Goal: Task Accomplishment & Management: Manage account settings

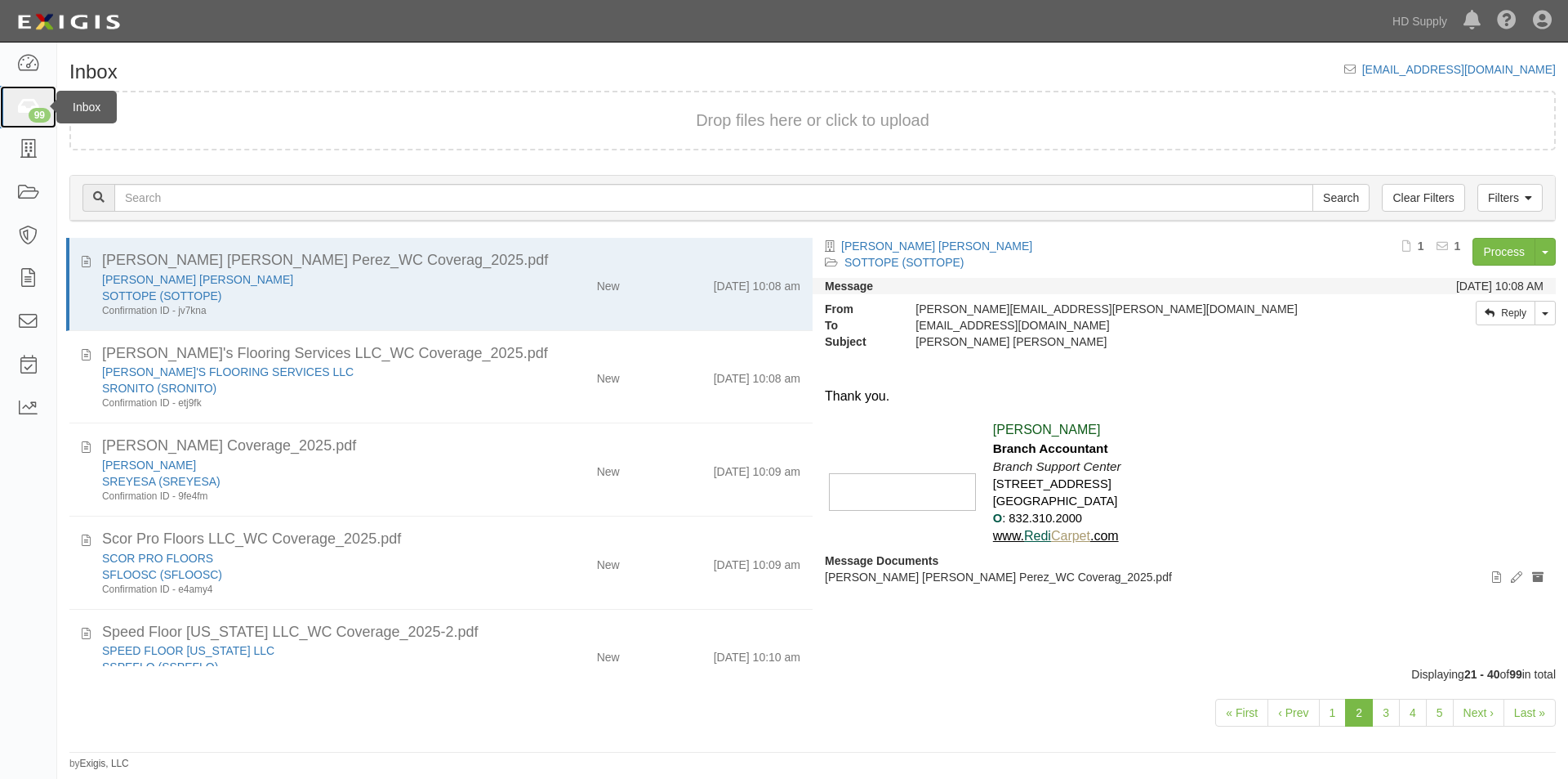
click at [22, 114] on icon at bounding box center [27, 107] width 22 height 19
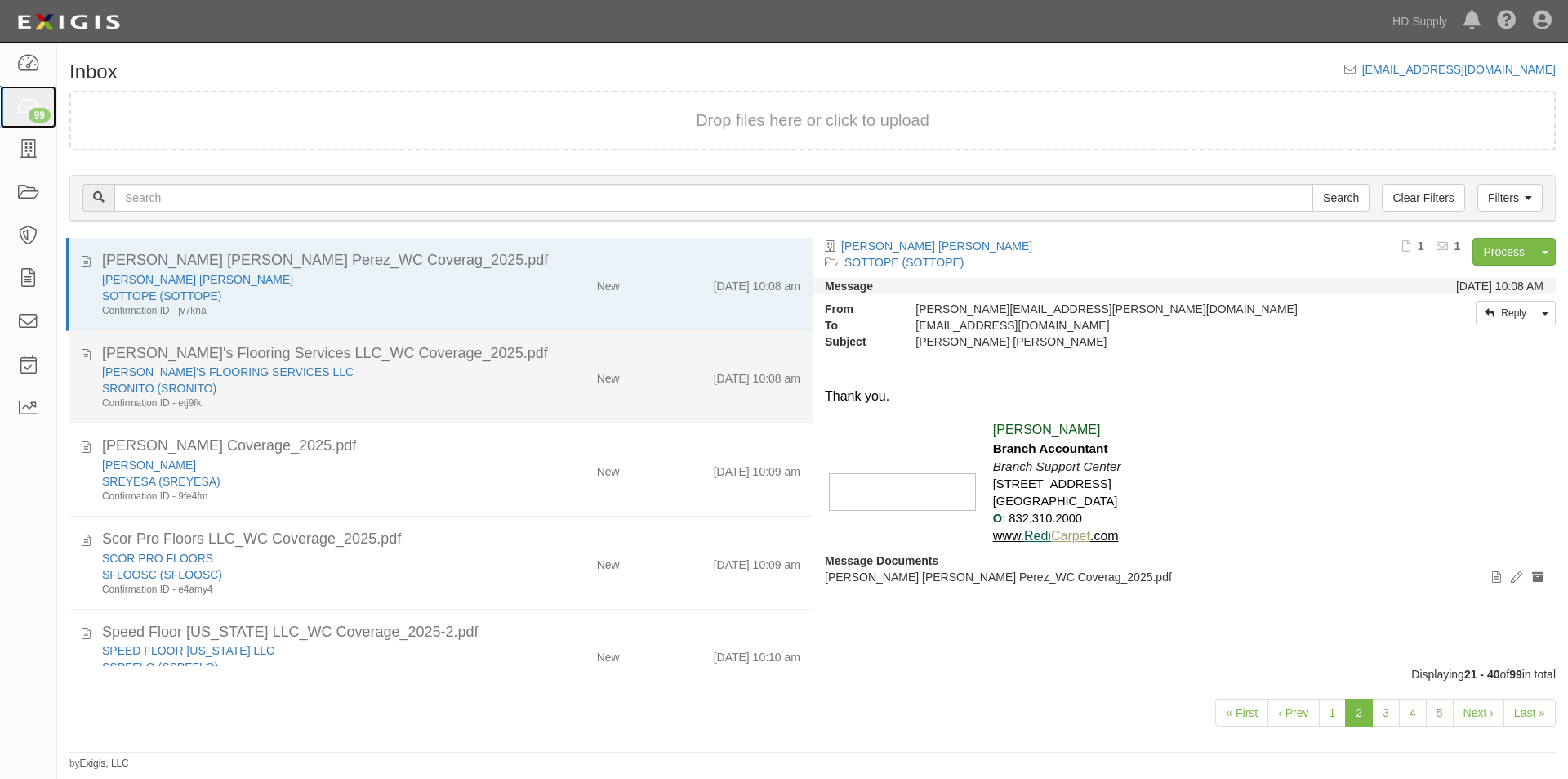
scroll to position [327, 0]
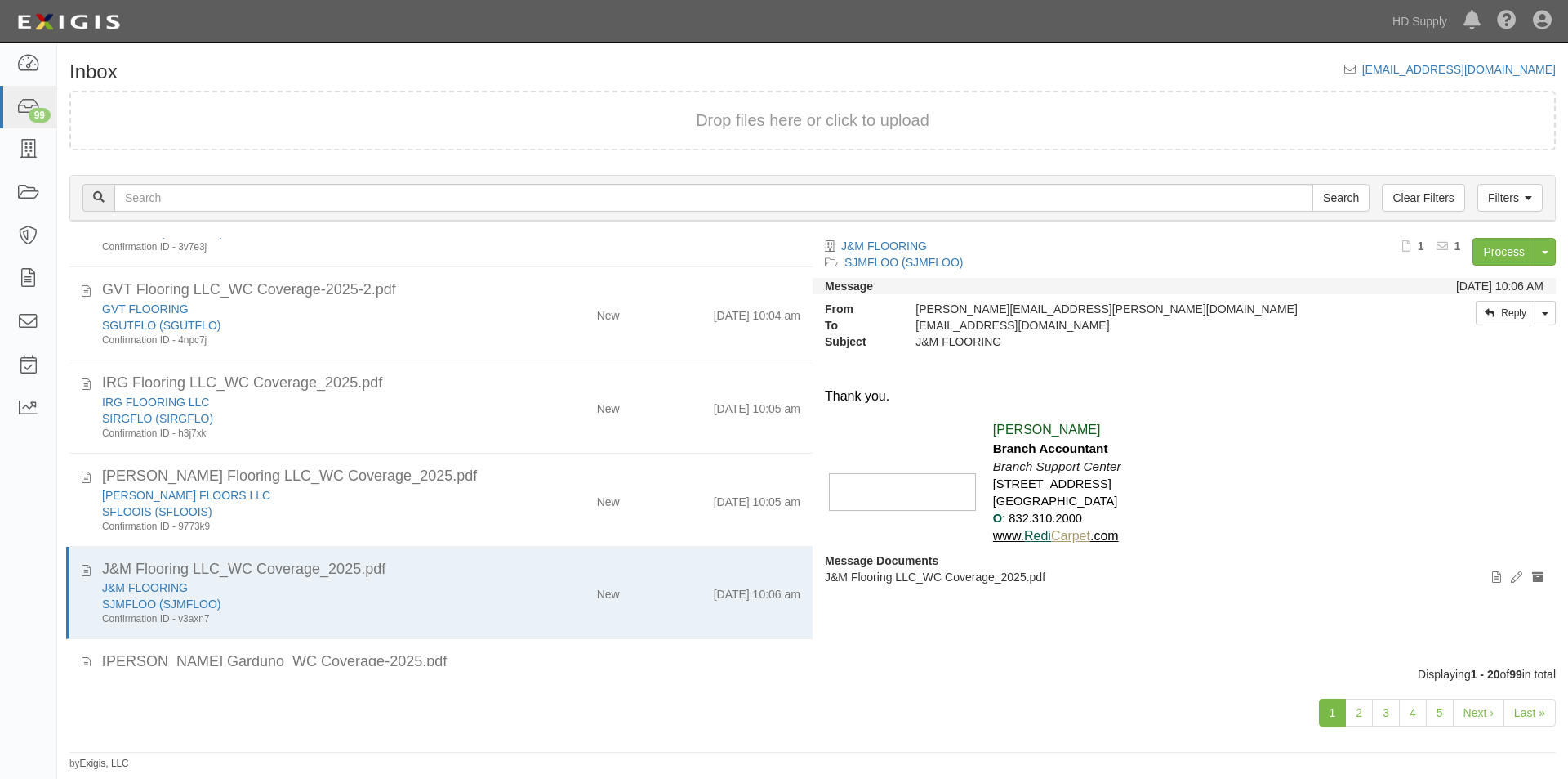
scroll to position [1438, 0]
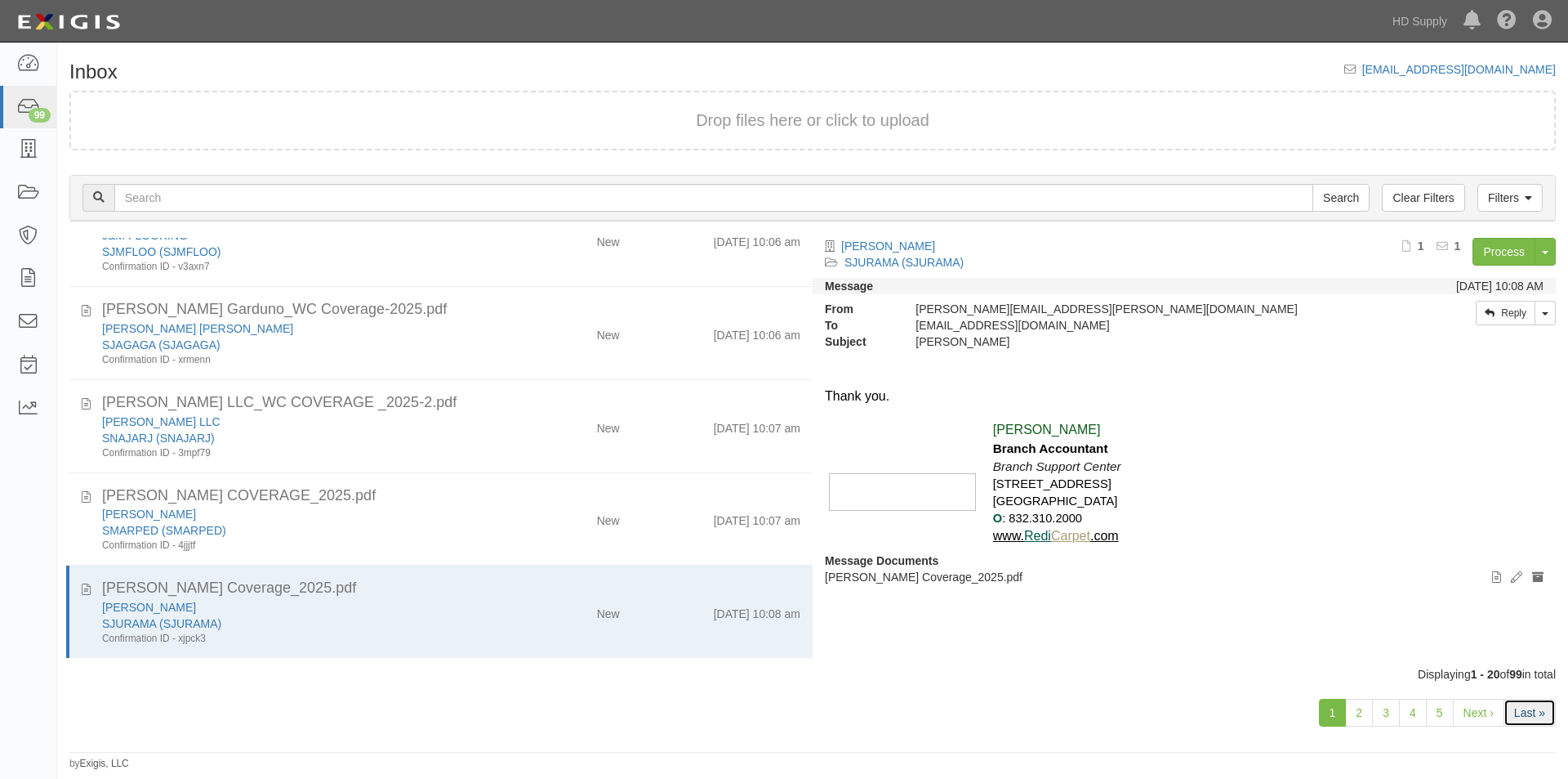
click at [1519, 716] on link "Last »" at bounding box center [1529, 712] width 52 height 27
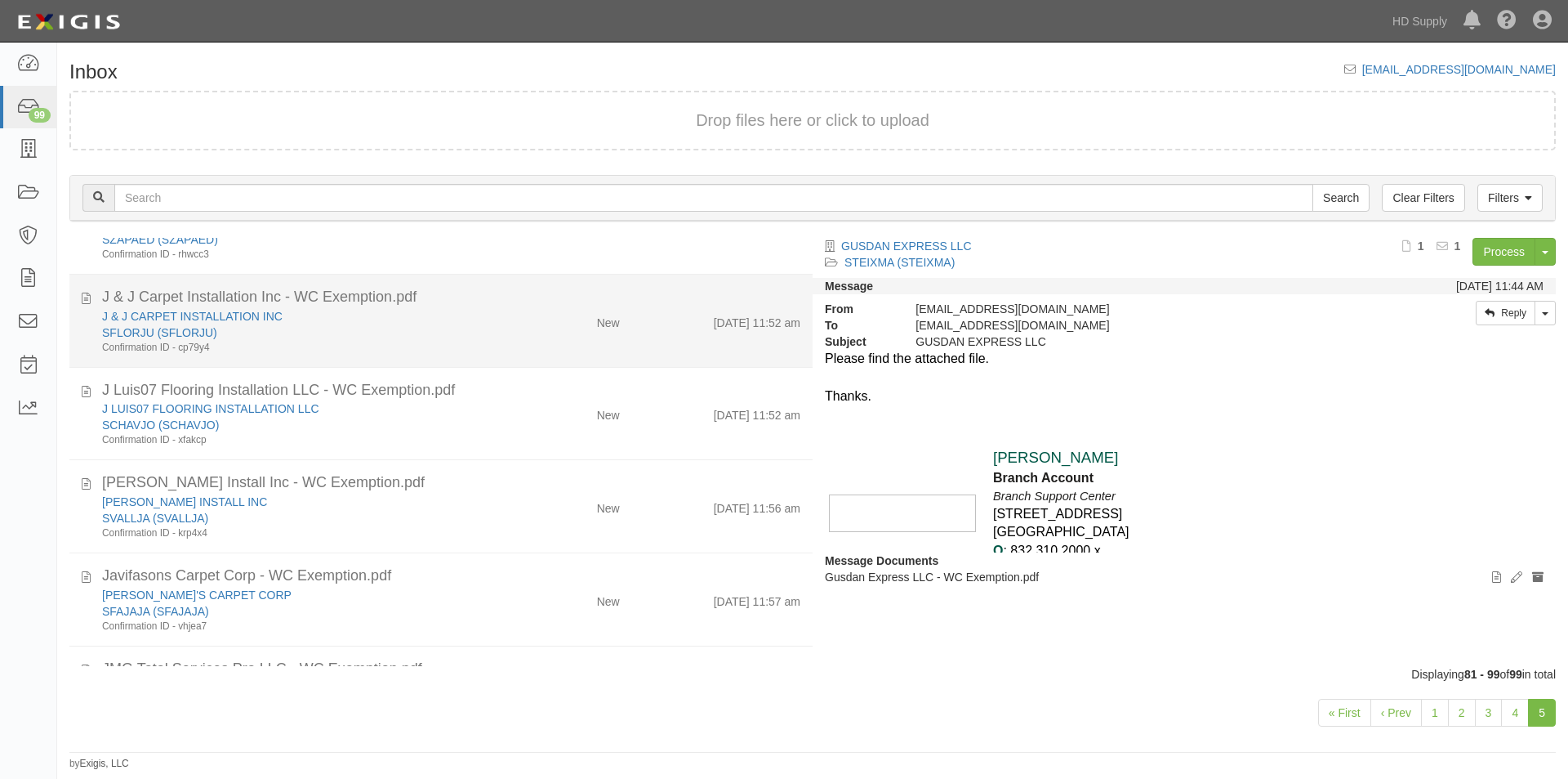
scroll to position [245, 0]
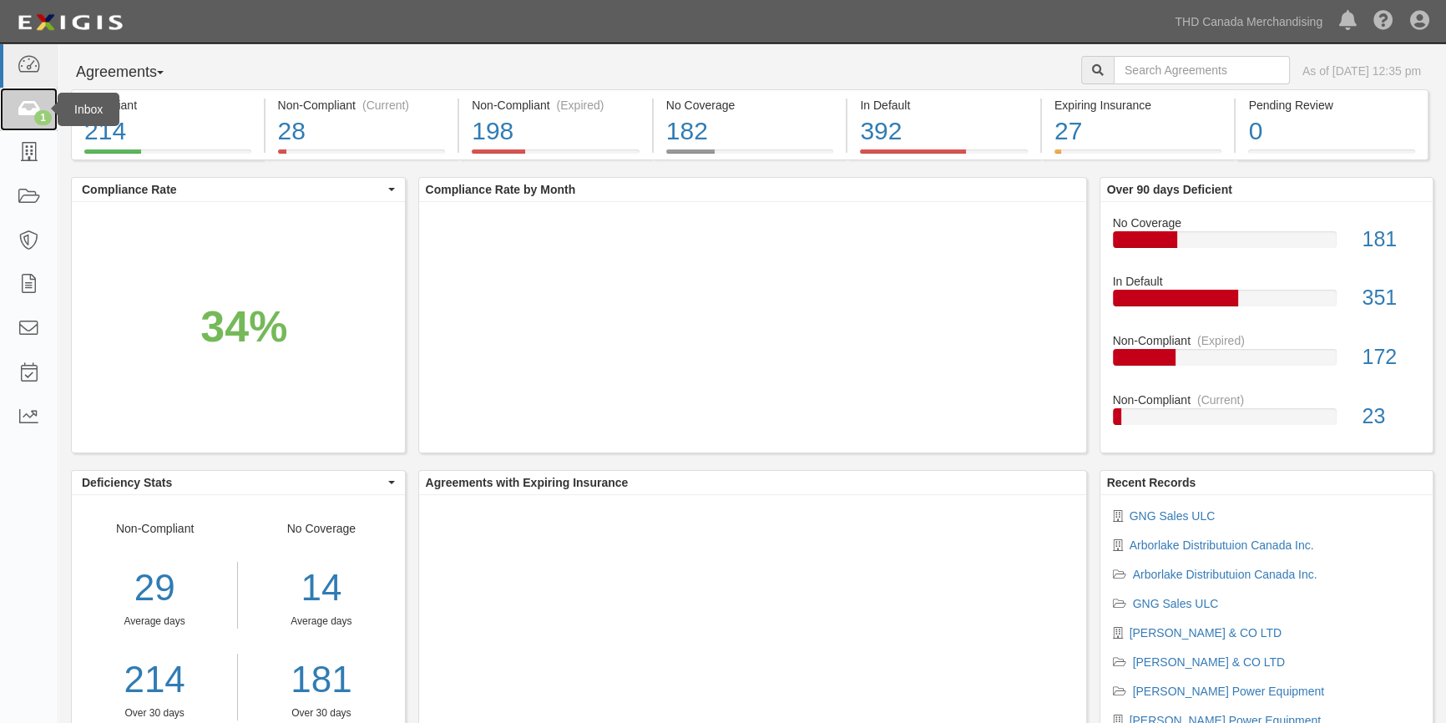
click at [18, 109] on icon at bounding box center [28, 109] width 23 height 19
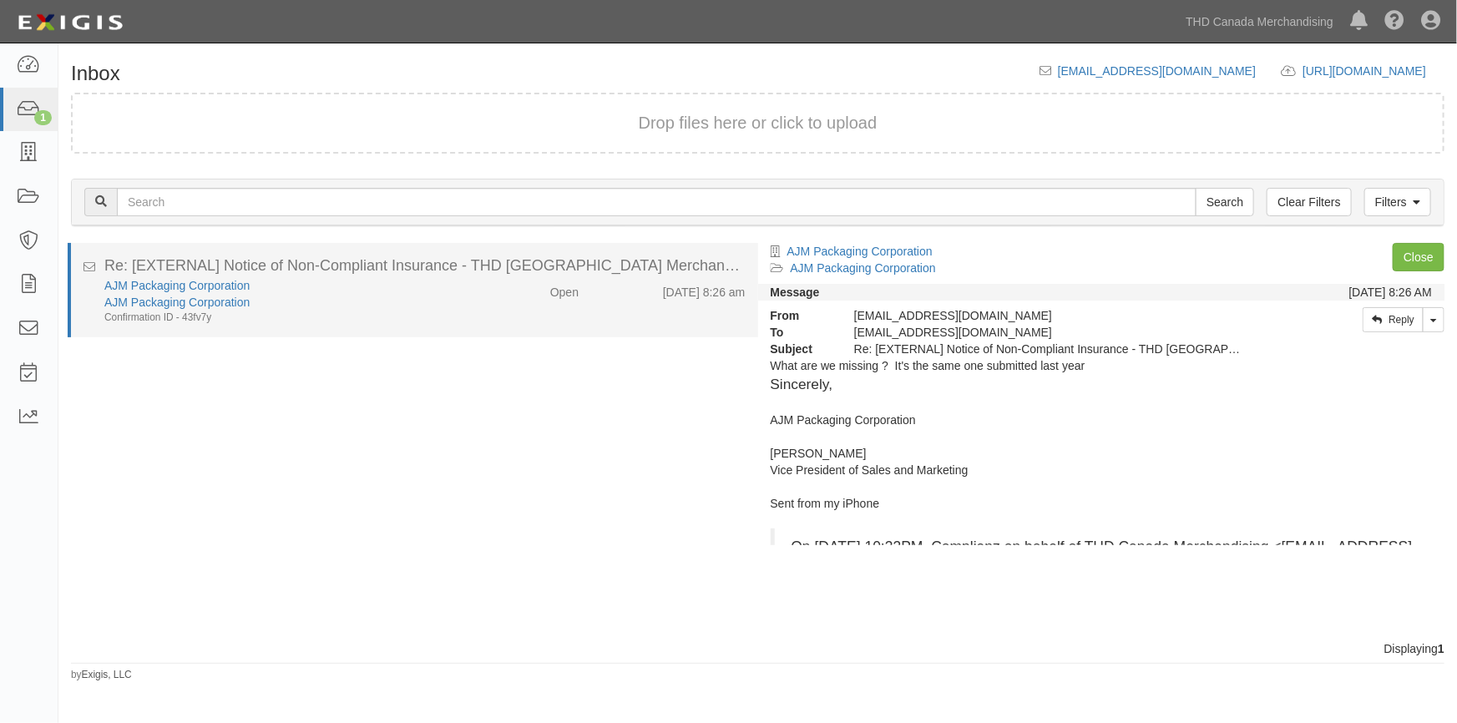
click at [309, 304] on div "AJM Packaging Corporation" at bounding box center [285, 302] width 363 height 17
click at [174, 284] on link "AJM Packaging Corporation" at bounding box center [176, 285] width 145 height 13
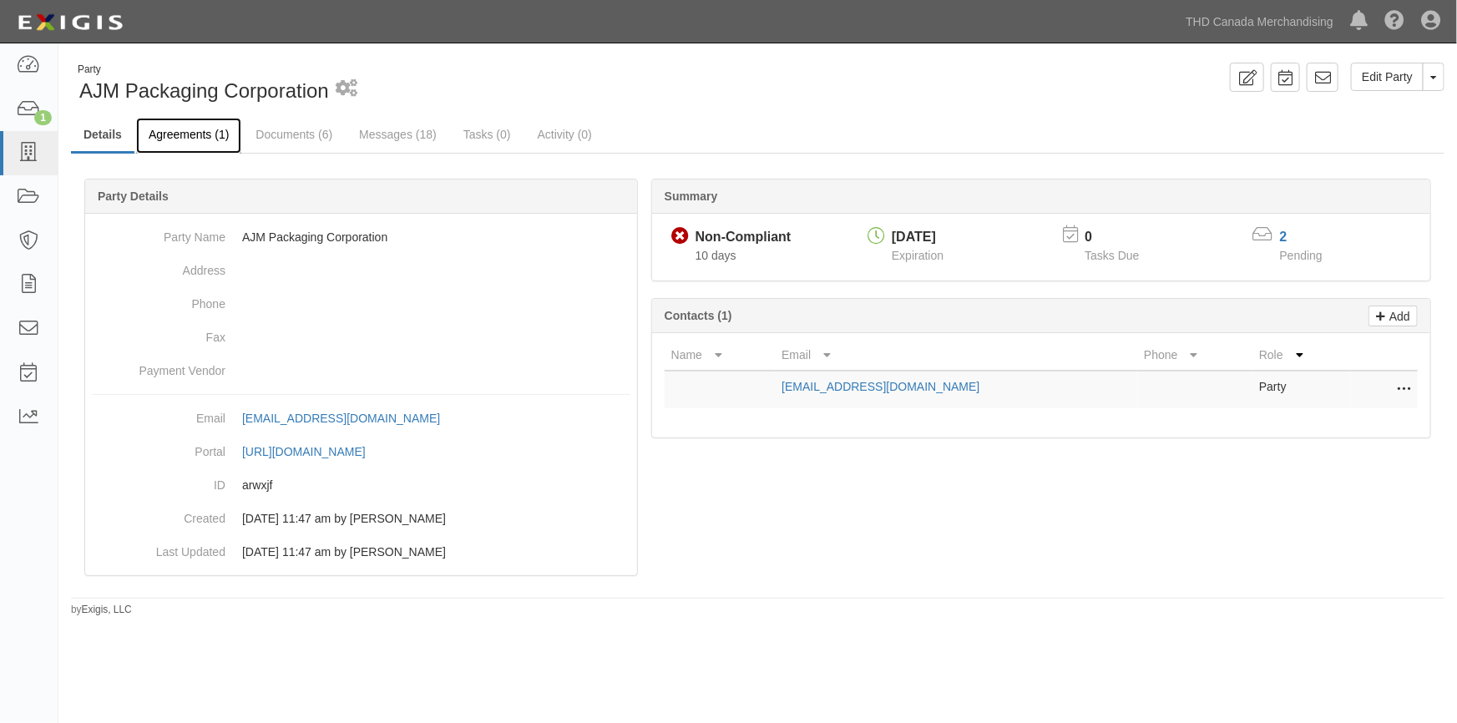
click at [181, 129] on link "Agreements (1)" at bounding box center [188, 136] width 105 height 36
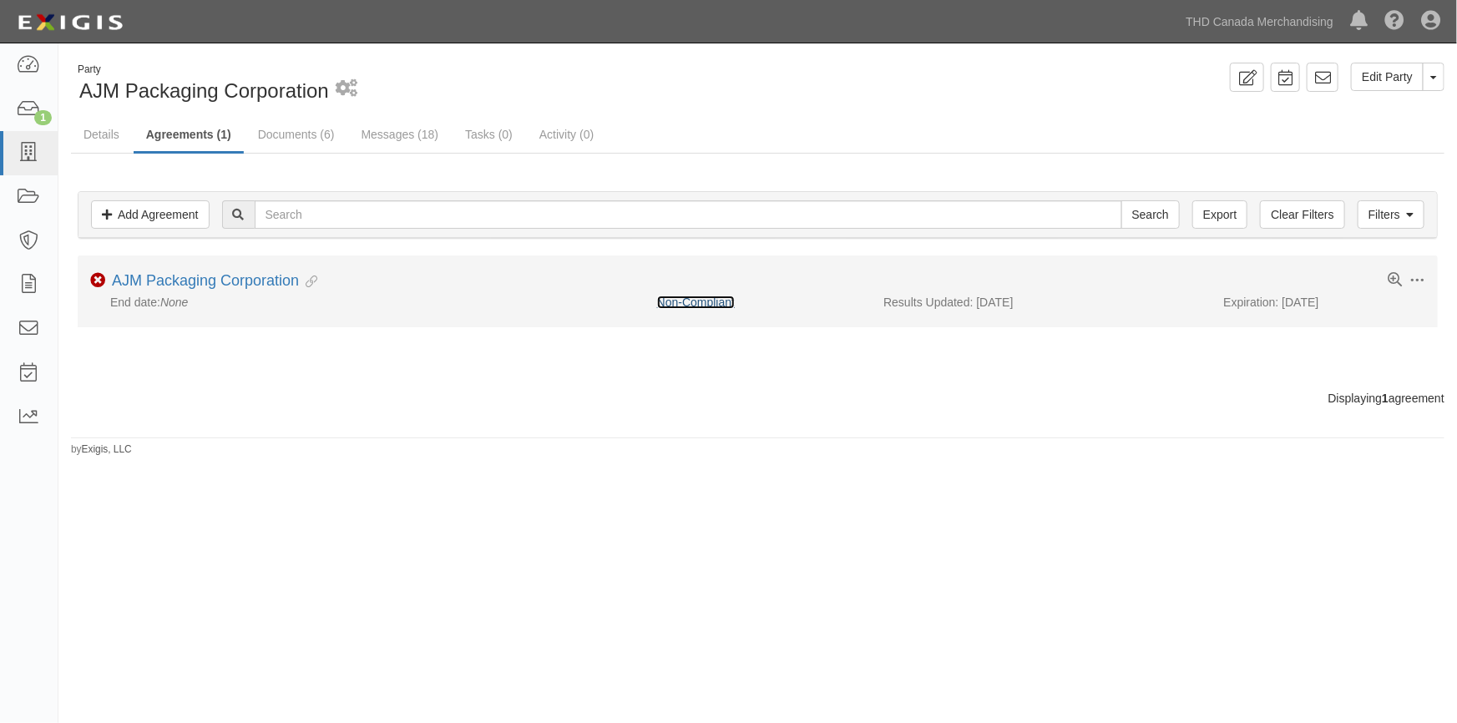
click at [677, 301] on link "Non-Compliant" at bounding box center [696, 302] width 78 height 13
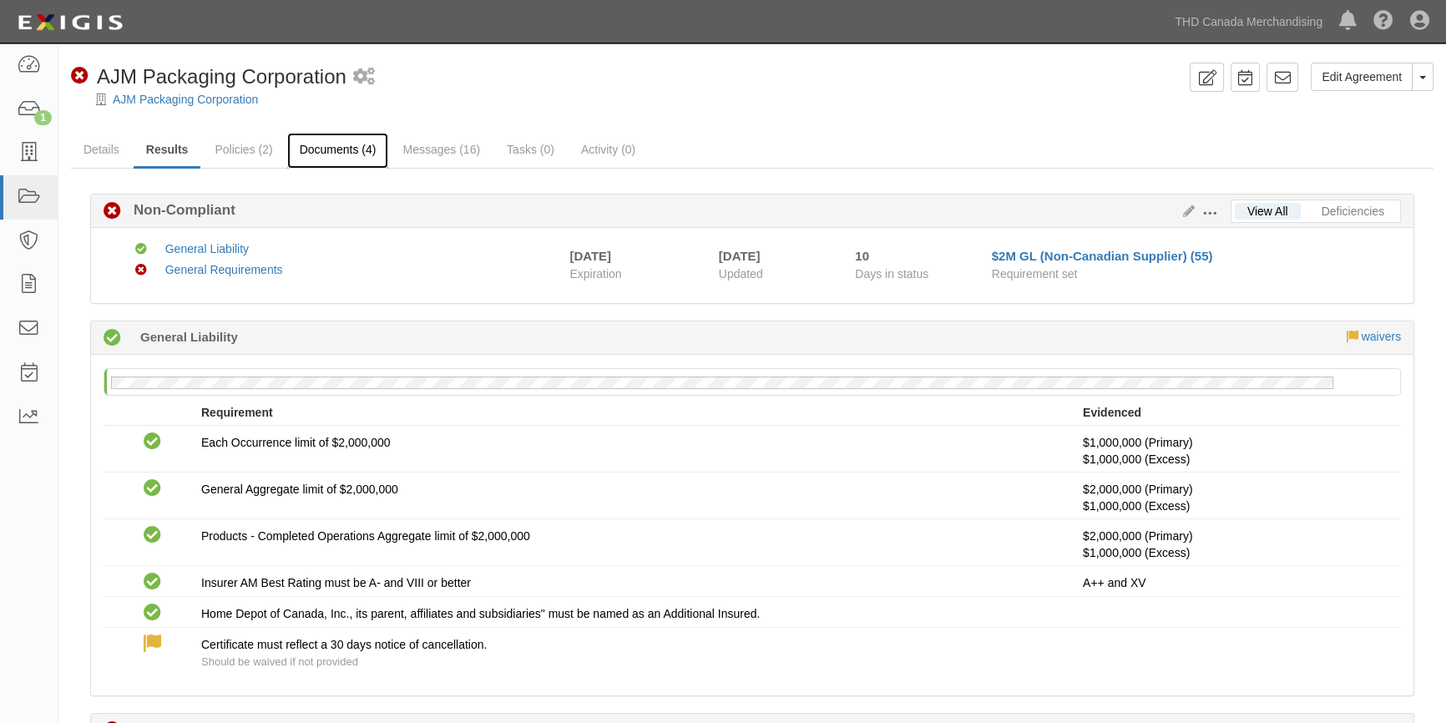
click at [335, 157] on link "Documents (4)" at bounding box center [338, 151] width 102 height 36
click at [346, 161] on link "Documents (4)" at bounding box center [338, 151] width 102 height 36
click at [346, 151] on link "Documents (4)" at bounding box center [338, 151] width 102 height 36
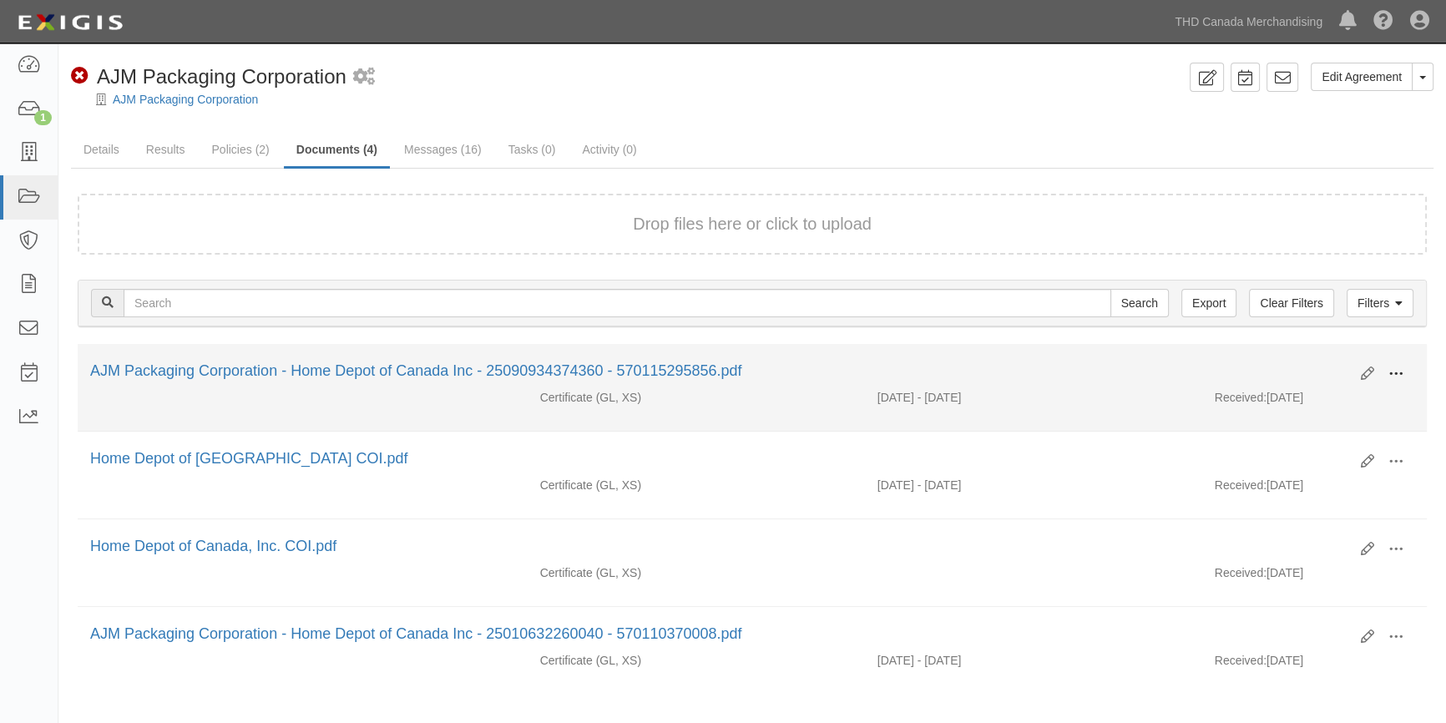
click at [1388, 369] on span at bounding box center [1395, 374] width 15 height 15
click at [1314, 399] on link "View" at bounding box center [1315, 398] width 132 height 30
click at [1364, 373] on icon at bounding box center [1367, 373] width 13 height 13
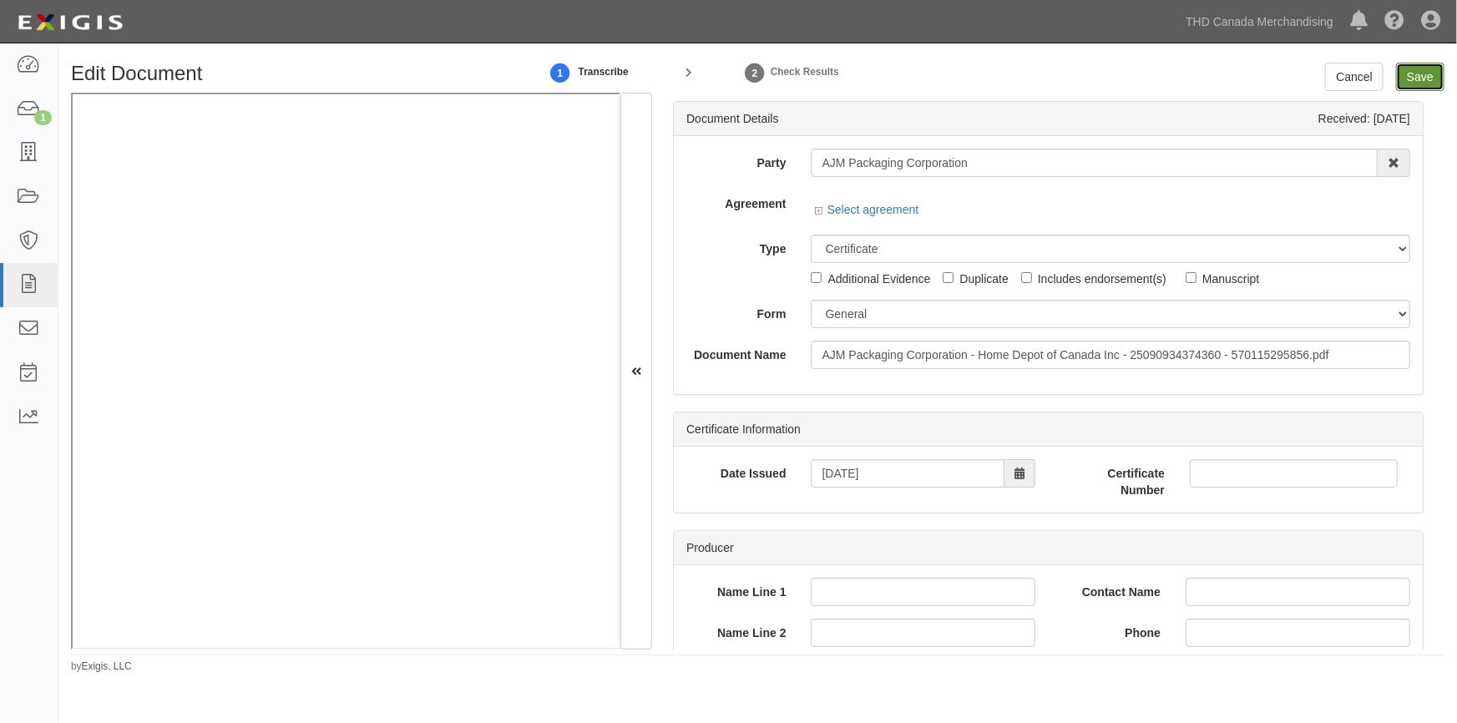
click at [1423, 78] on input "Save" at bounding box center [1420, 77] width 48 height 28
type input "1000000"
type input "2000000"
type input "1000000"
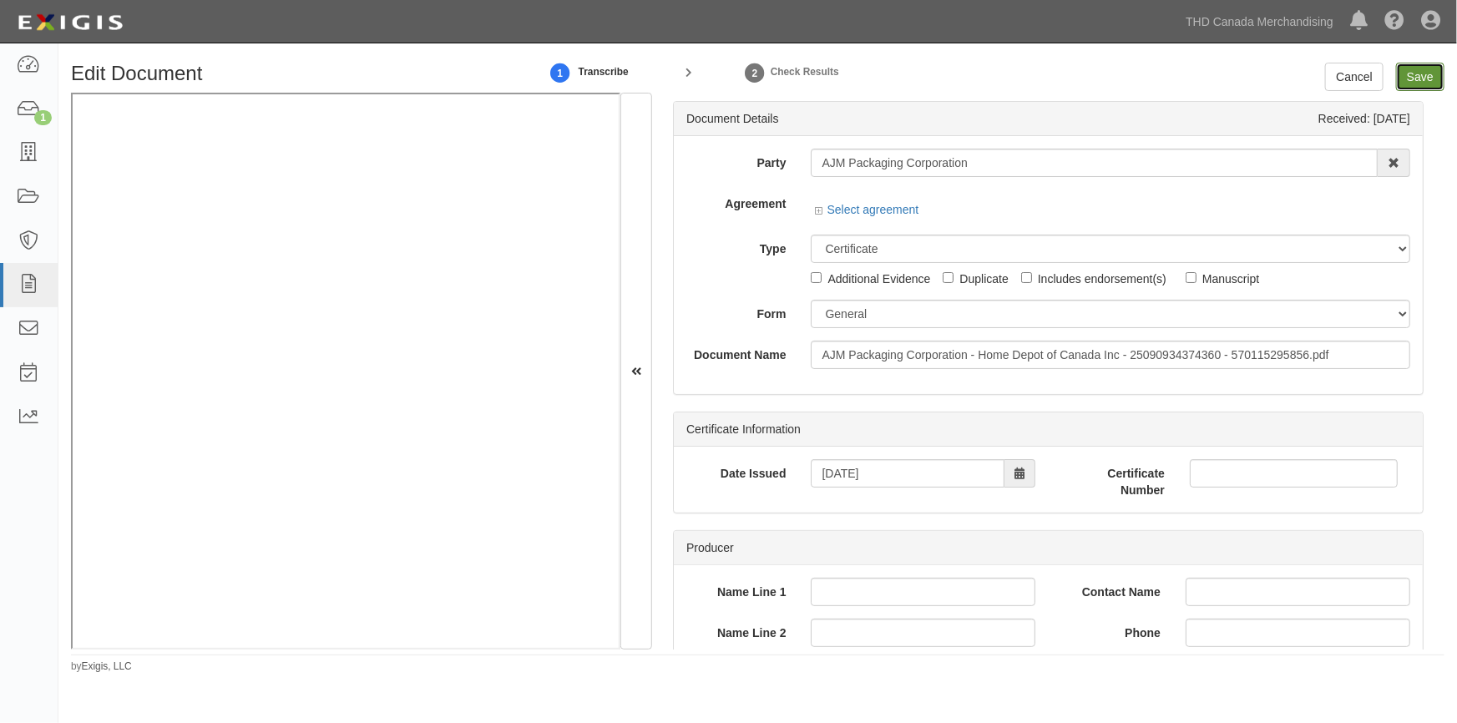
type input "1000000"
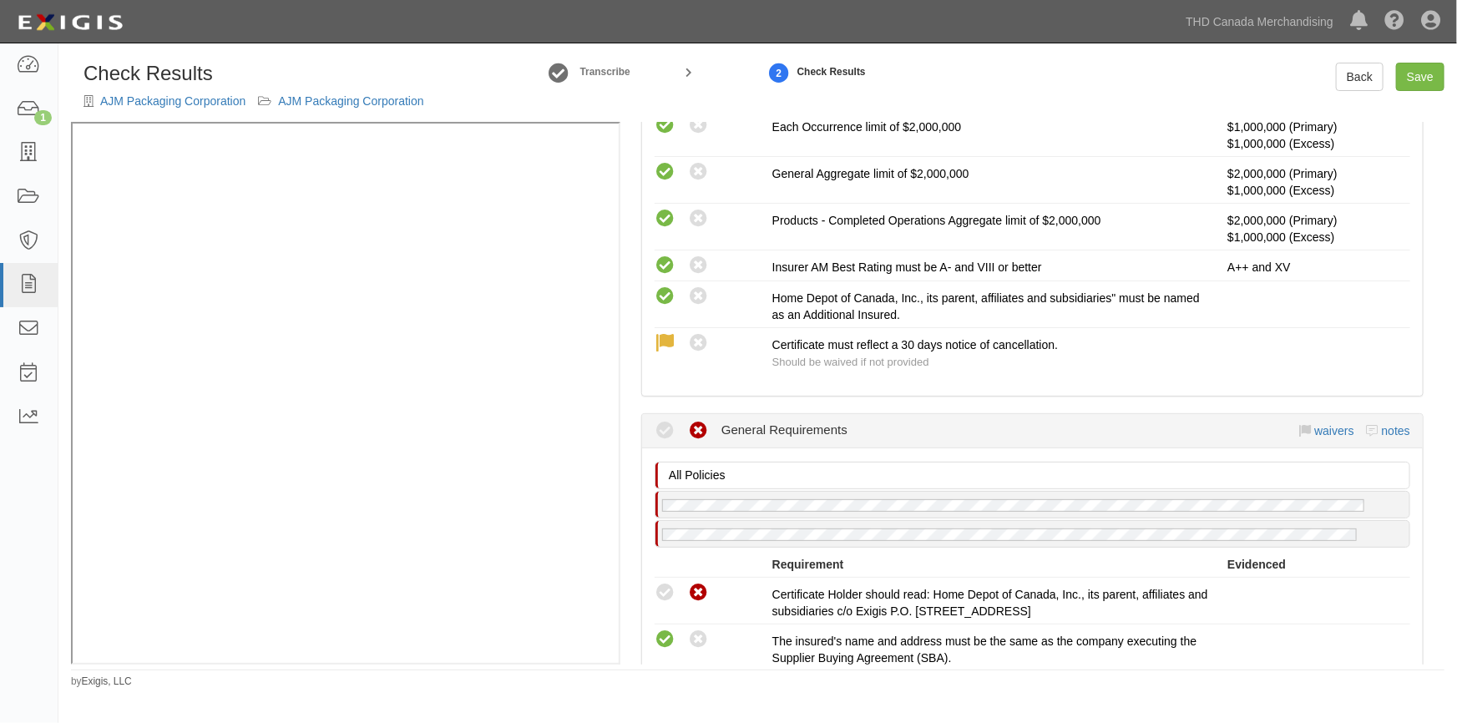
scroll to position [531, 0]
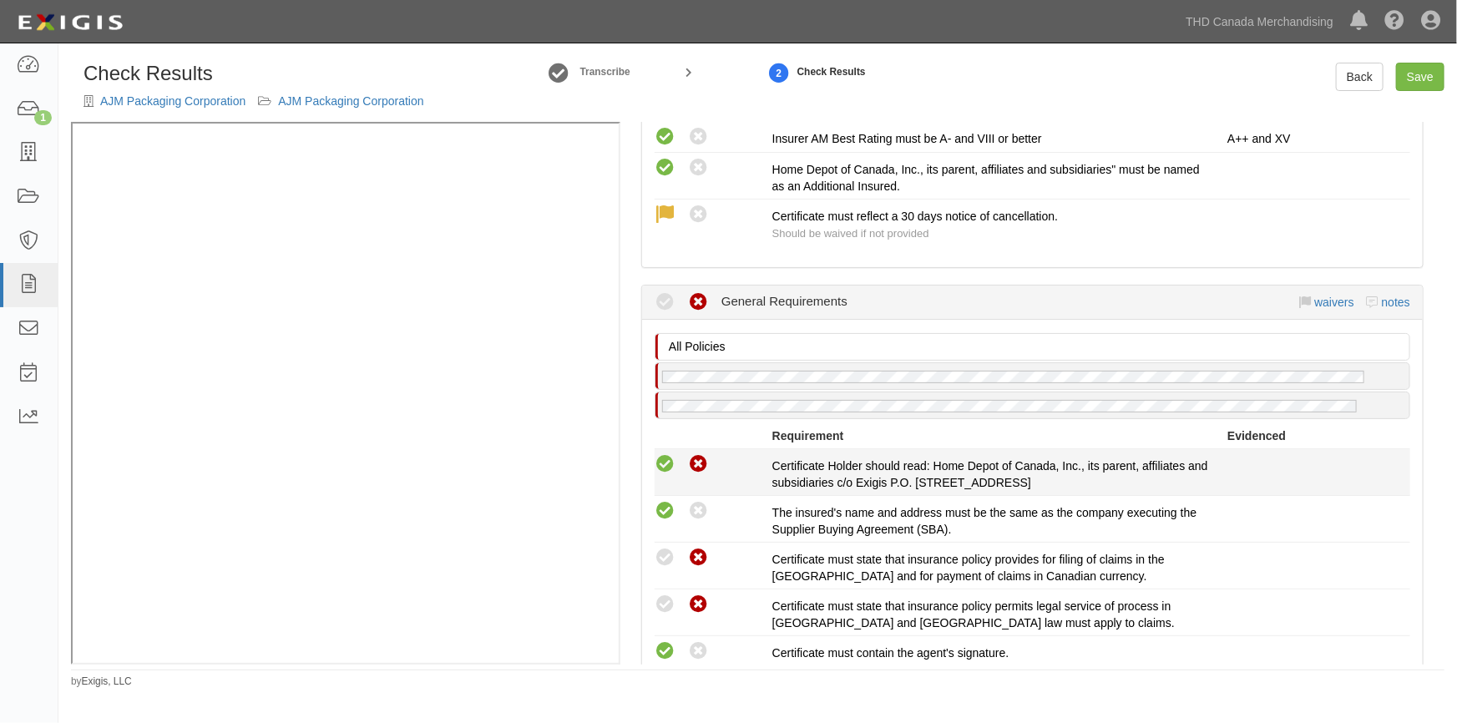
click at [666, 458] on icon at bounding box center [665, 464] width 21 height 21
radio input "true"
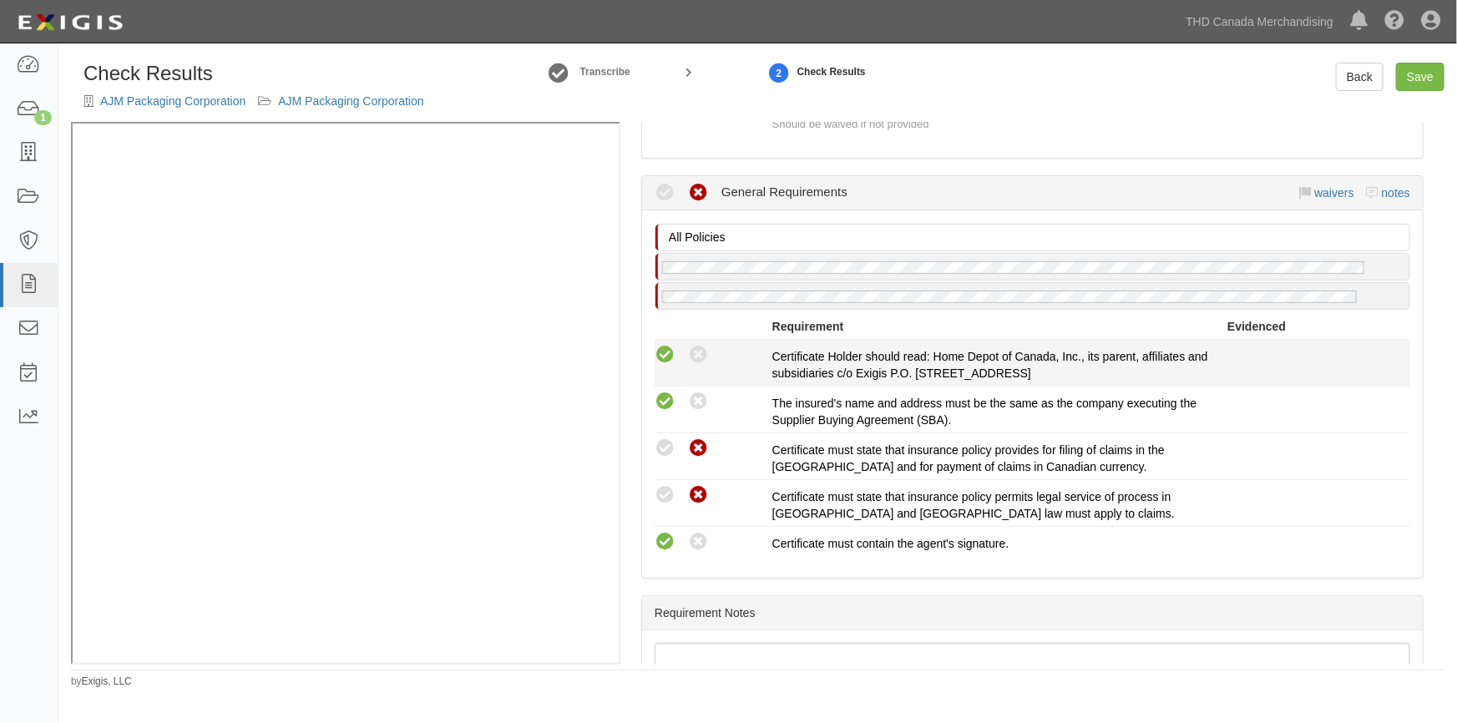
scroll to position [759, 0]
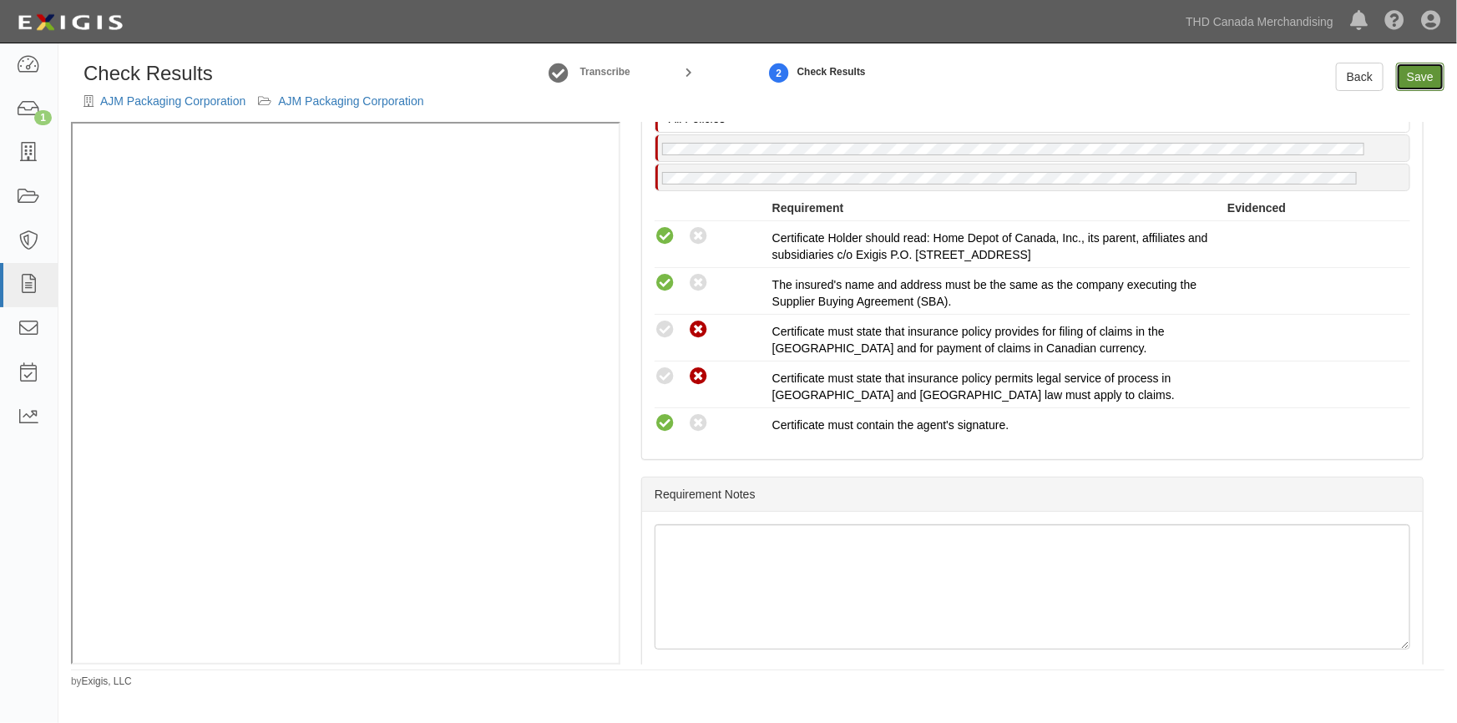
click at [1408, 76] on link "Save" at bounding box center [1420, 77] width 48 height 28
radio input "true"
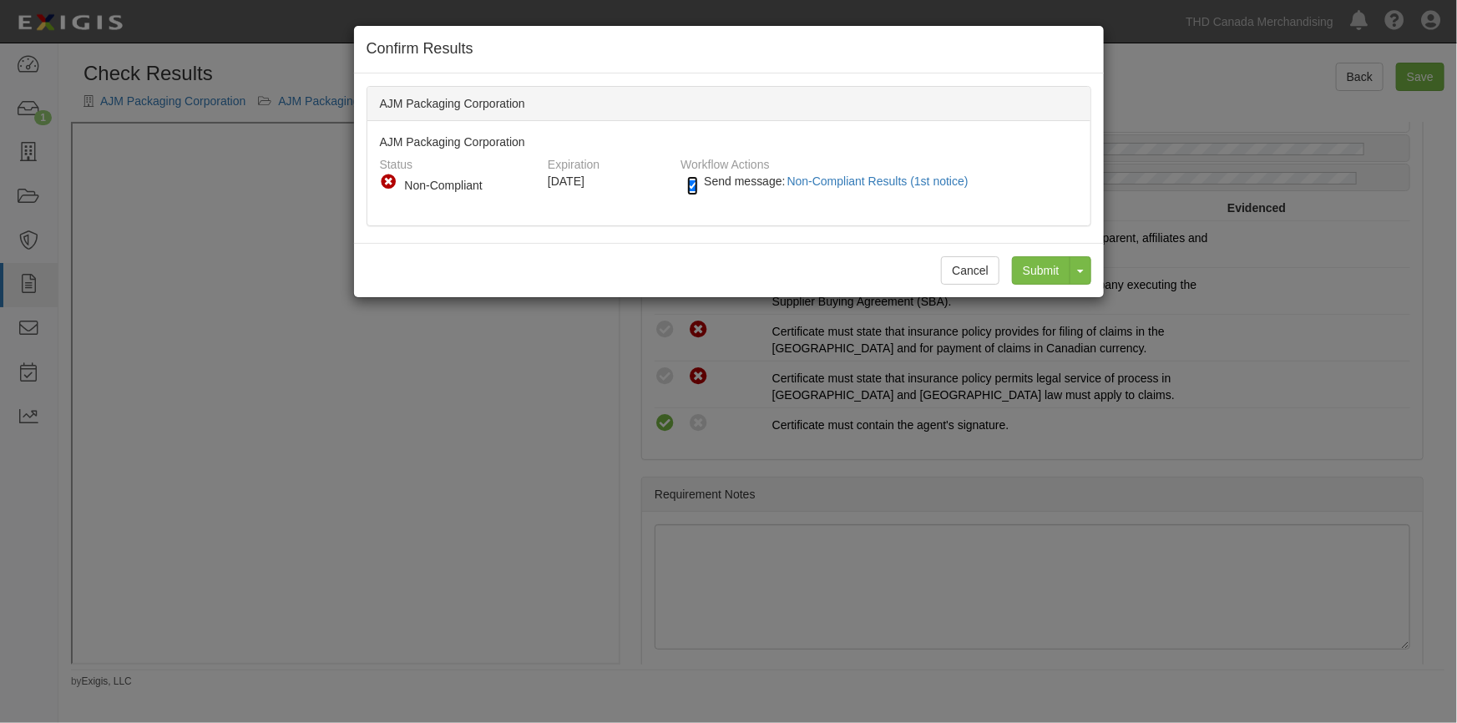
click at [692, 180] on input "Send message: Non-Compliant Results (1st notice)" at bounding box center [692, 185] width 11 height 19
checkbox input "false"
click at [1022, 261] on input "Submit" at bounding box center [1041, 270] width 58 height 28
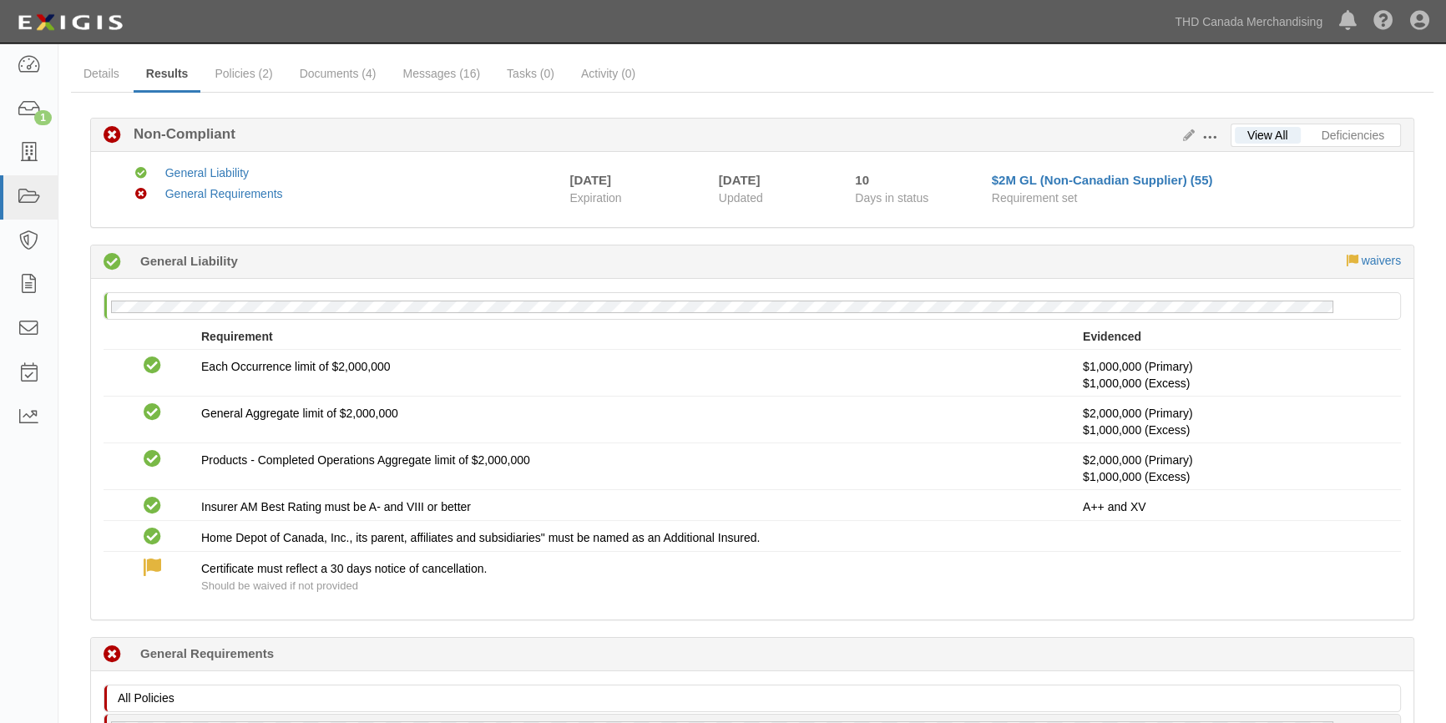
scroll to position [60, 0]
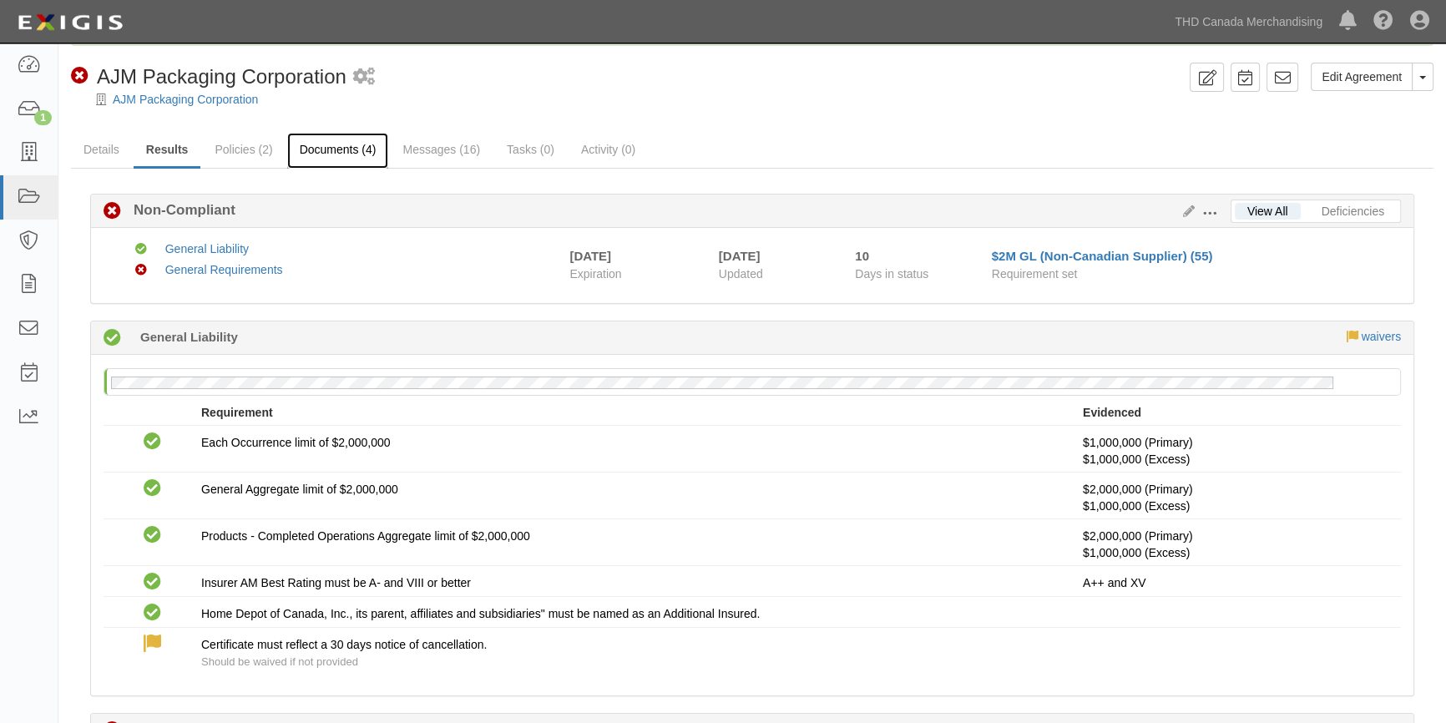
click at [348, 150] on link "Documents (4)" at bounding box center [338, 151] width 102 height 36
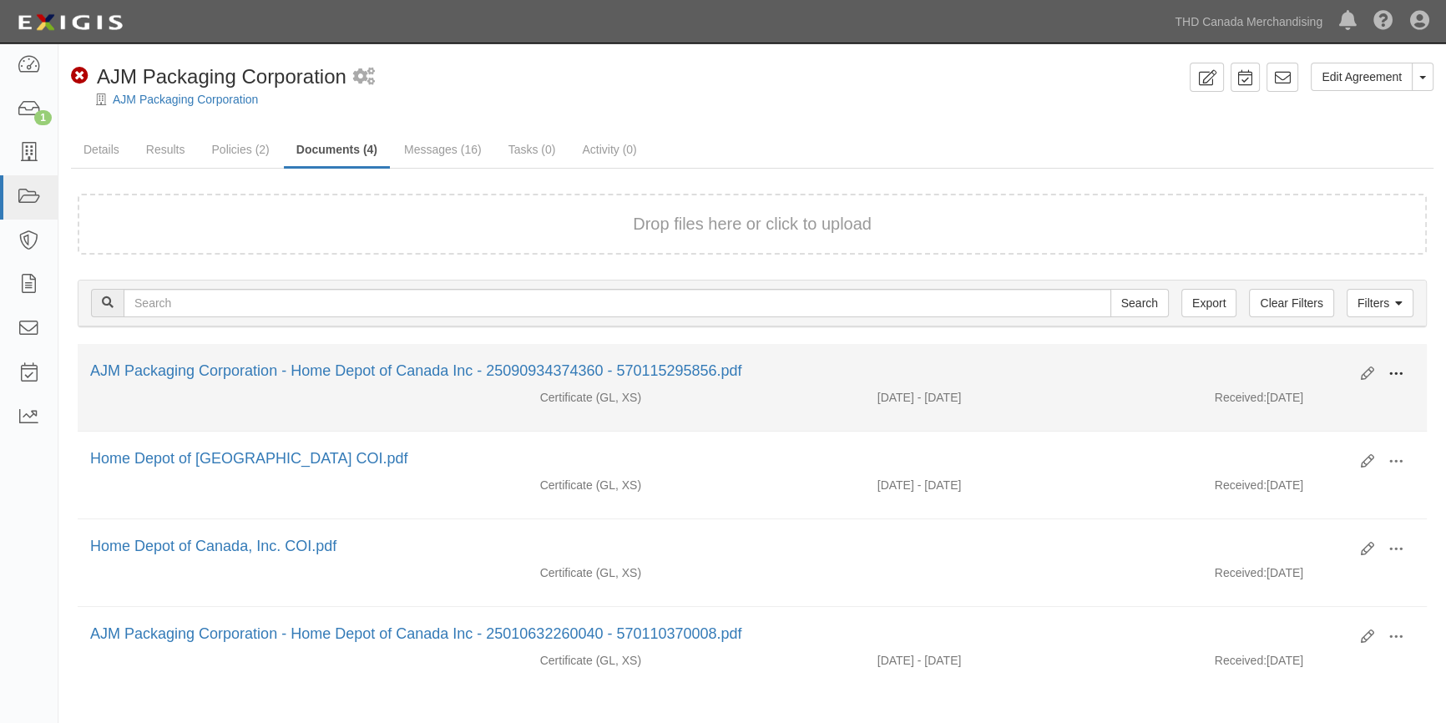
click at [1388, 371] on span at bounding box center [1395, 374] width 15 height 15
click at [1307, 400] on link "View" at bounding box center [1315, 398] width 132 height 30
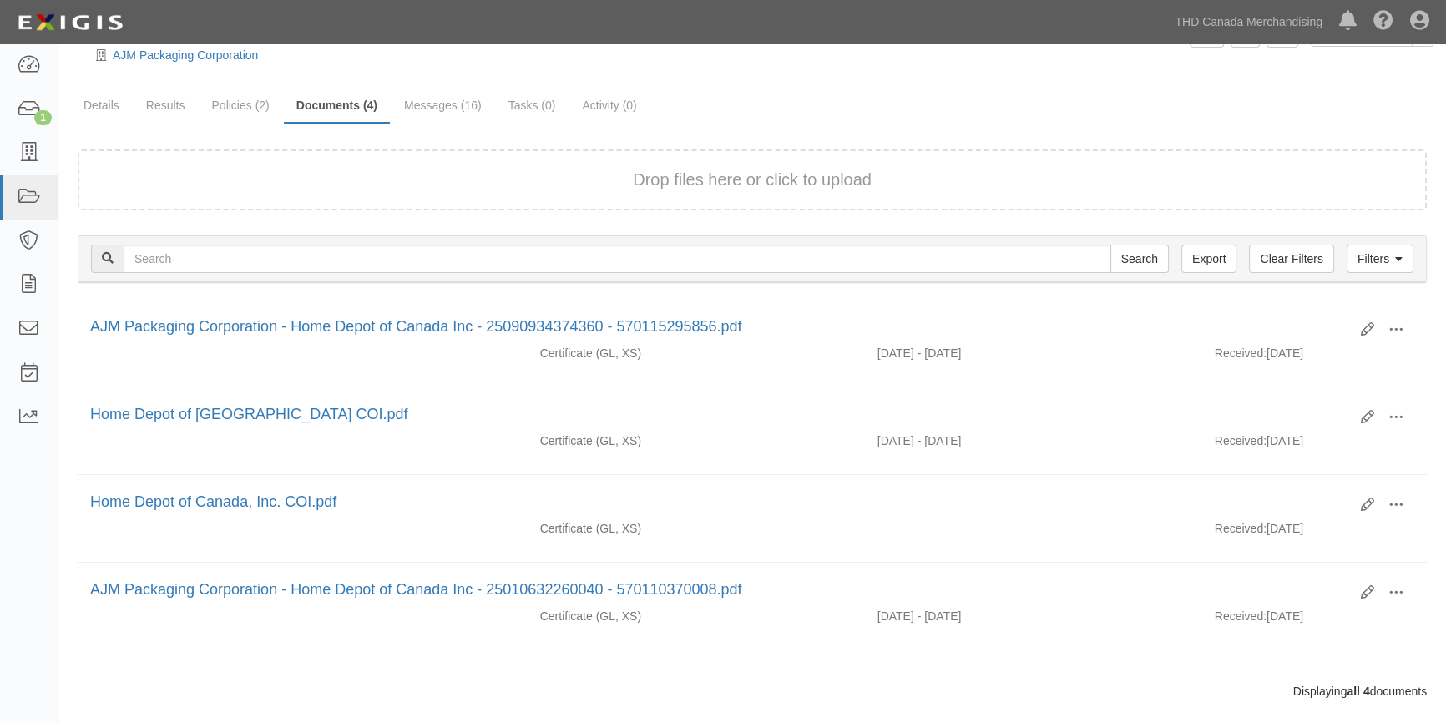
scroll to position [68, 0]
